Goal: Information Seeking & Learning: Find specific fact

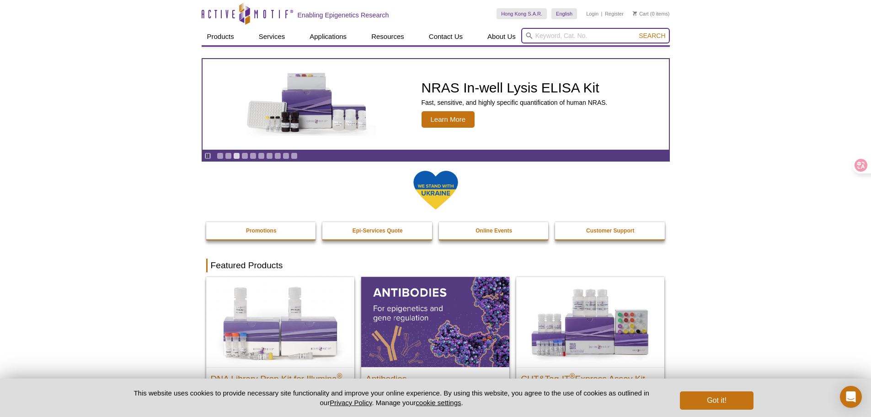
click at [543, 38] on input "search" at bounding box center [595, 36] width 149 height 16
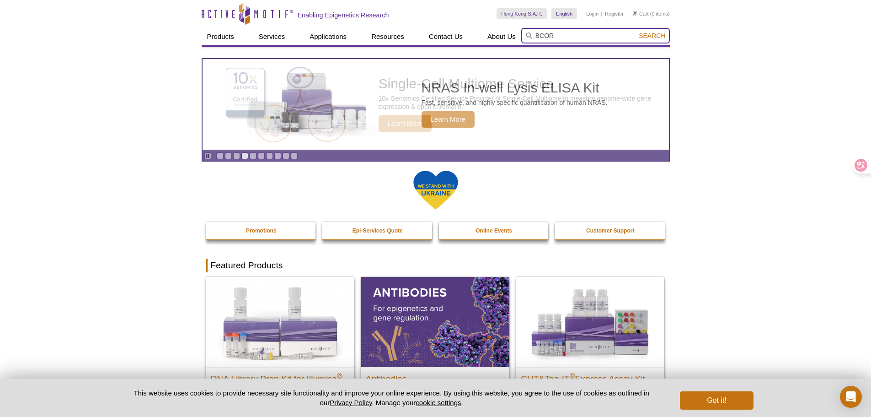
type input "BCOR"
click at [636, 32] on button "Search" at bounding box center [652, 36] width 32 height 8
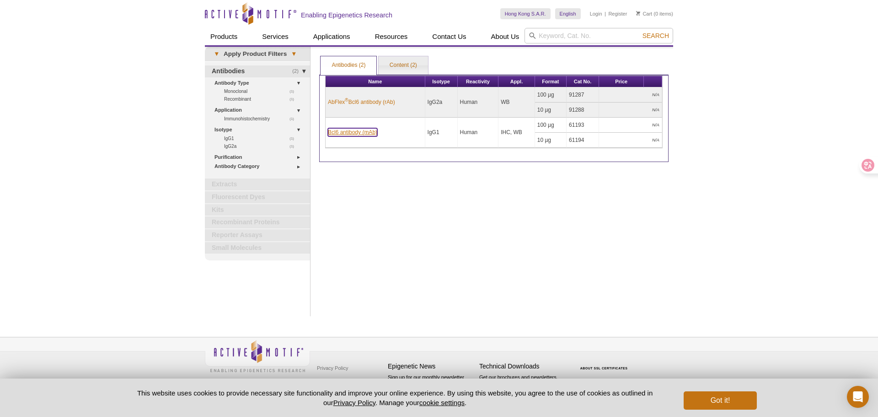
click at [365, 134] on link "Bcl6 antibody (mAb)" at bounding box center [352, 132] width 49 height 8
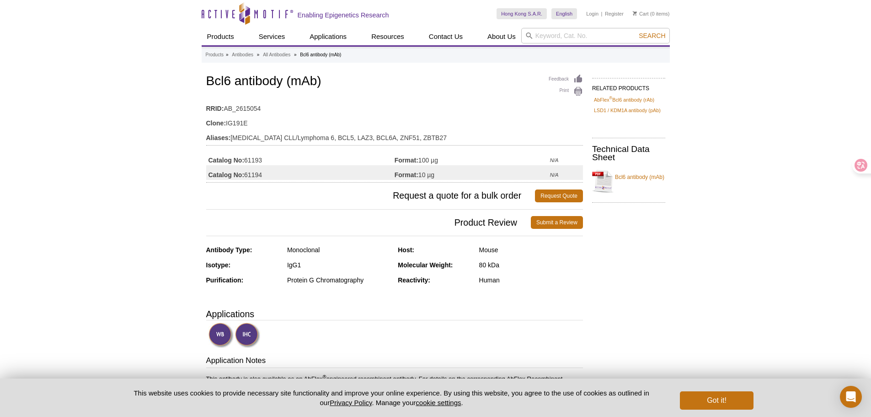
click at [341, 283] on div "Protein G Chromatography" at bounding box center [339, 280] width 104 height 8
copy div "Chromatography"
